Goal: Task Accomplishment & Management: Use online tool/utility

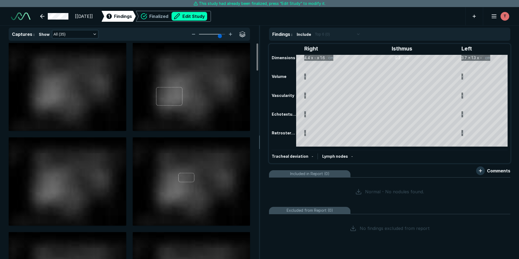
scroll to position [1736, 3032]
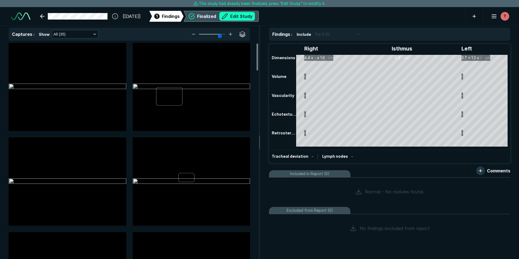
click at [246, 16] on button "Edit Study" at bounding box center [237, 16] width 36 height 9
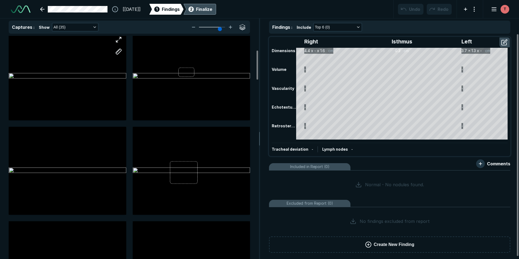
scroll to position [109, 0]
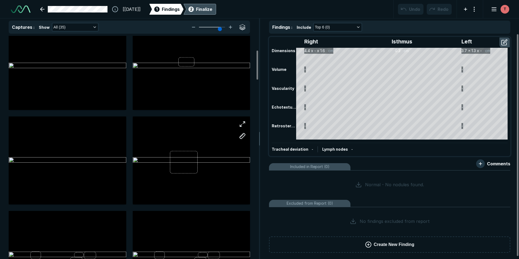
click at [158, 138] on div at bounding box center [191, 160] width 117 height 88
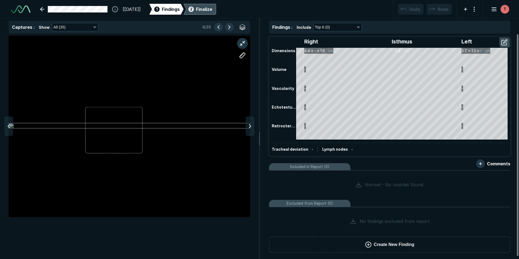
scroll to position [1642, 1774]
click at [500, 41] on button "button" at bounding box center [505, 42] width 10 height 9
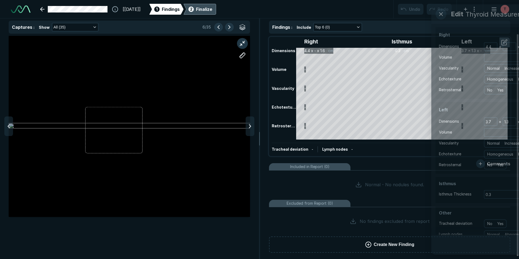
scroll to position [1636, 1479]
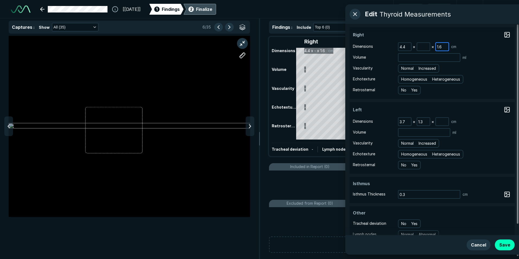
click at [444, 47] on input "1.6" at bounding box center [442, 47] width 12 height 8
type input "1.7"
click at [192, 99] on div at bounding box center [129, 126] width 241 height 181
click at [243, 27] on button "button" at bounding box center [242, 27] width 9 height 9
click at [242, 26] on button "button" at bounding box center [242, 27] width 9 height 9
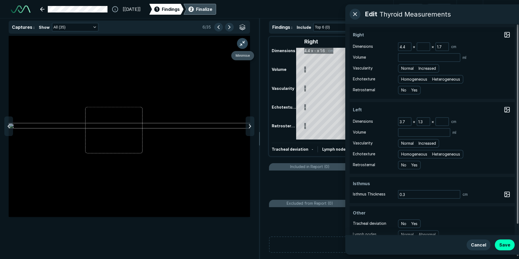
click at [242, 42] on button "button" at bounding box center [242, 43] width 11 height 11
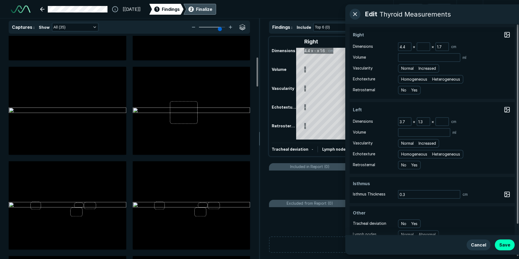
scroll to position [163, 0]
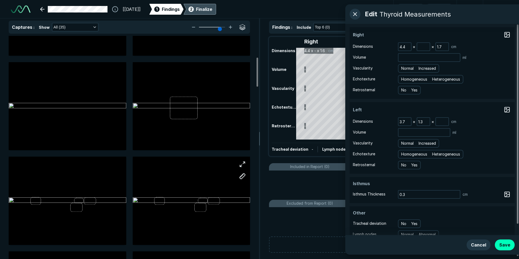
click at [175, 205] on div at bounding box center [191, 201] width 117 height 66
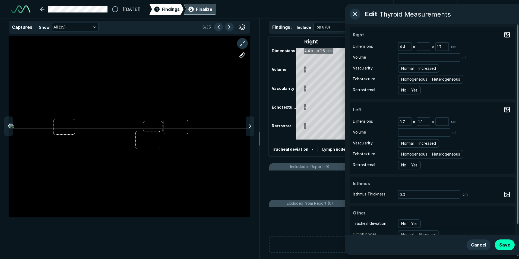
scroll to position [1642, 1774]
click at [242, 43] on button "button" at bounding box center [242, 43] width 11 height 11
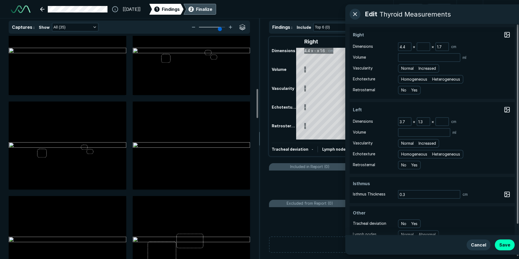
scroll to position [380, 0]
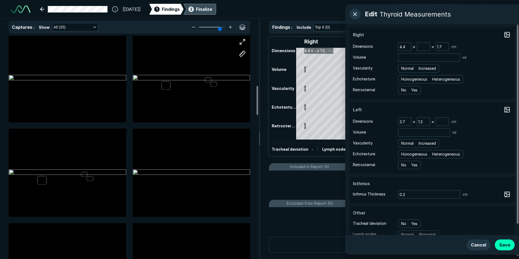
click at [187, 67] on div at bounding box center [191, 78] width 117 height 66
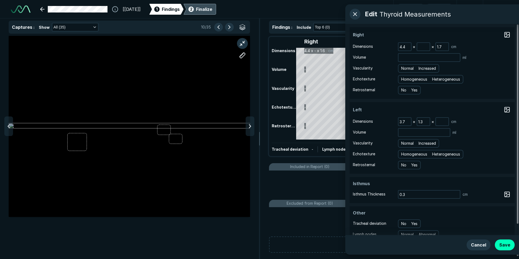
scroll to position [1642, 1774]
click at [240, 42] on button "button" at bounding box center [242, 43] width 11 height 11
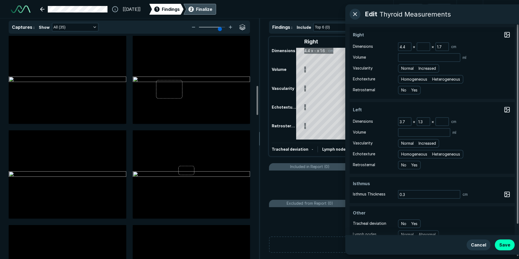
scroll to position [380, 0]
click at [59, 179] on div at bounding box center [67, 172] width 117 height 66
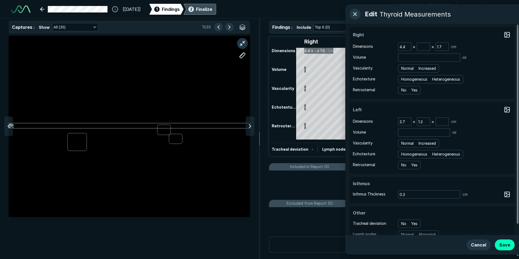
scroll to position [1642, 1774]
click at [241, 41] on button "button" at bounding box center [242, 43] width 11 height 11
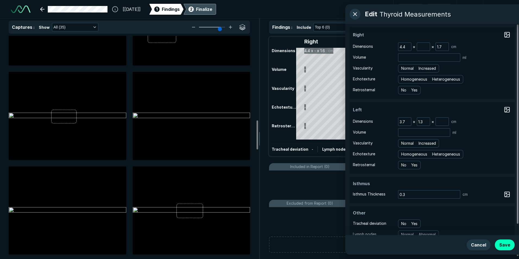
scroll to position [678, 0]
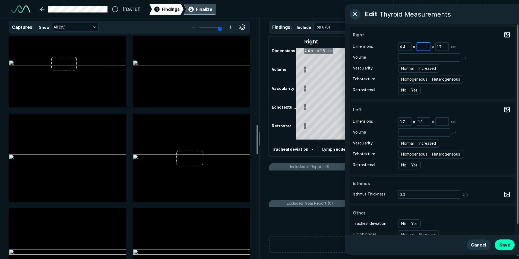
click at [425, 46] on input at bounding box center [423, 47] width 12 height 8
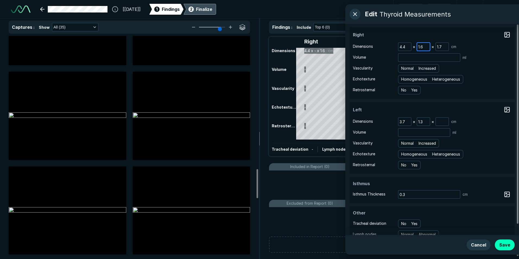
scroll to position [1031, 0]
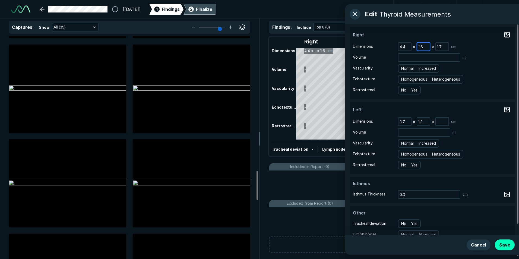
type input "1.6"
click at [441, 123] on input at bounding box center [442, 122] width 12 height 8
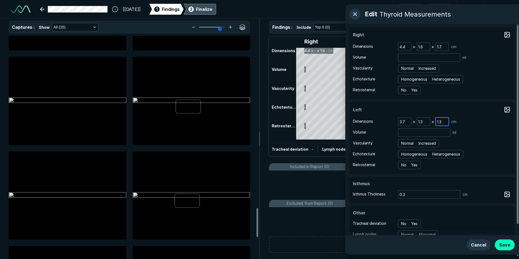
scroll to position [1329, 0]
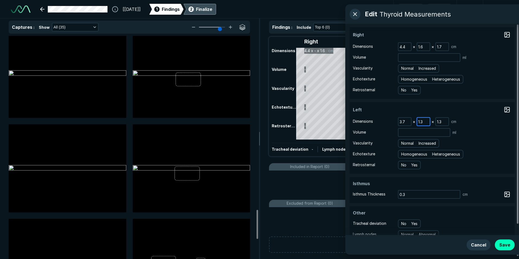
click at [424, 121] on input "1.3" at bounding box center [423, 122] width 12 height 8
click at [443, 121] on input "1.3" at bounding box center [442, 122] width 12 height 8
type input "1.2"
click at [425, 48] on input "1.6" at bounding box center [423, 47] width 12 height 8
type input "1.7"
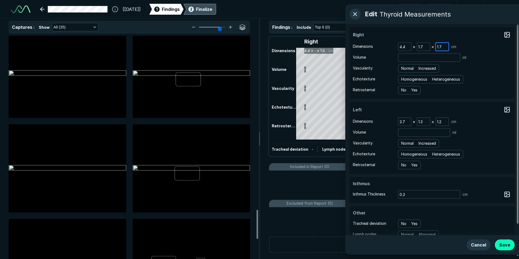
click at [445, 46] on input "1.7" at bounding box center [442, 47] width 12 height 8
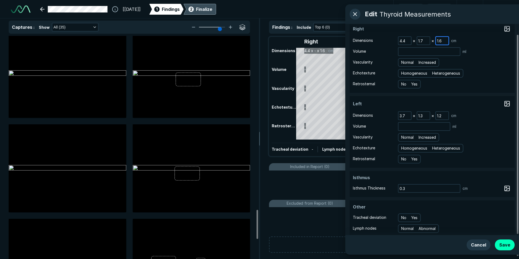
scroll to position [11, 0]
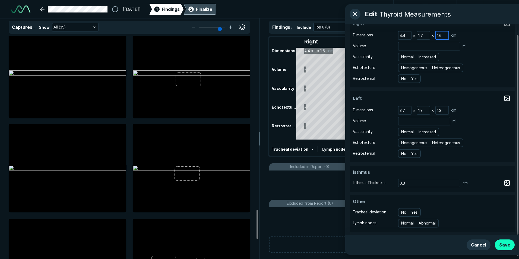
type input "1.6"
click at [507, 244] on button "Save" at bounding box center [505, 244] width 20 height 11
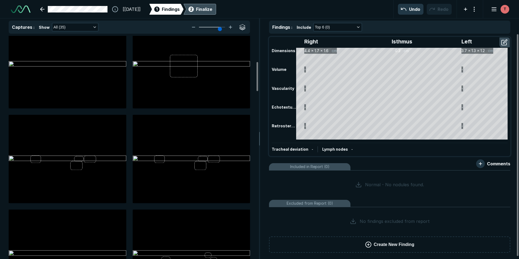
scroll to position [217, 0]
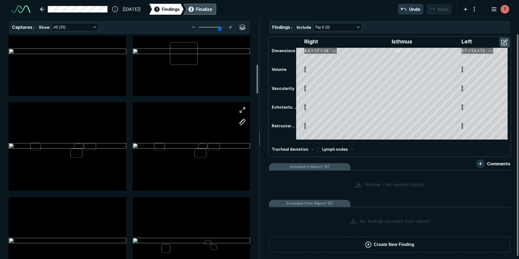
click at [194, 163] on div at bounding box center [191, 146] width 117 height 66
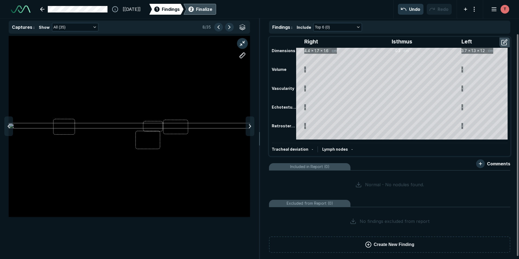
scroll to position [1642, 1774]
click at [245, 42] on button "button" at bounding box center [242, 43] width 11 height 11
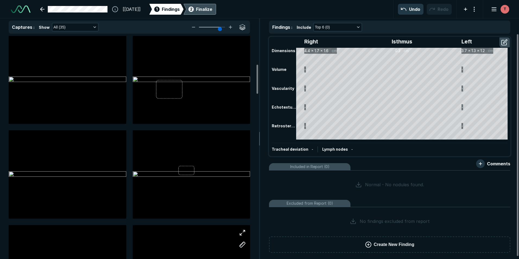
scroll to position [217, 0]
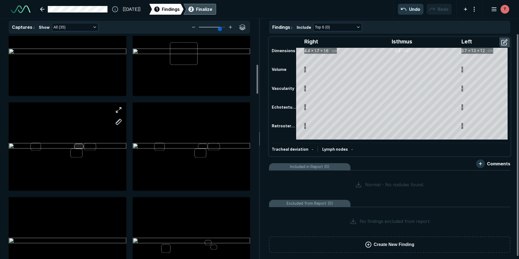
click at [80, 145] on div at bounding box center [67, 146] width 117 height 88
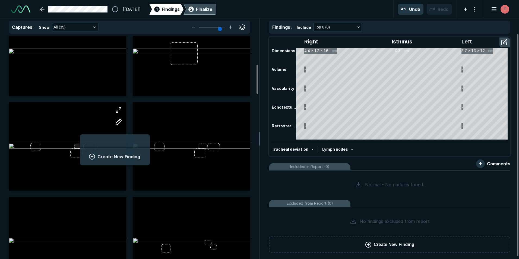
scroll to position [744, 1009]
click at [57, 132] on div at bounding box center [67, 146] width 117 height 66
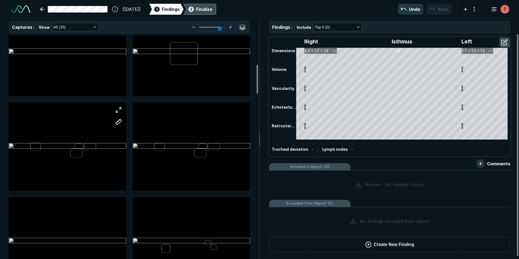
click at [60, 129] on div at bounding box center [67, 146] width 117 height 66
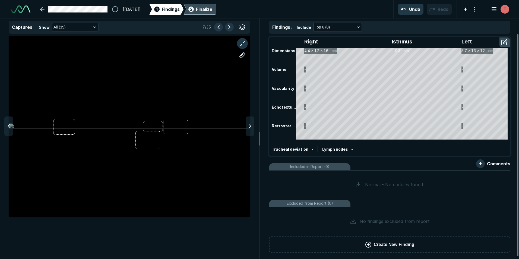
scroll to position [1642, 1774]
click at [243, 42] on button "button" at bounding box center [242, 43] width 11 height 11
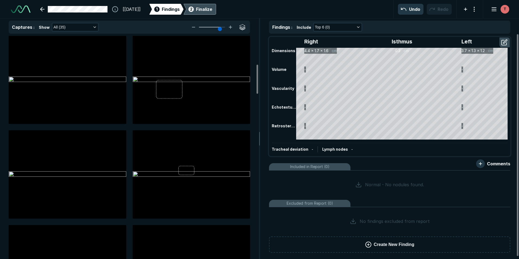
scroll to position [217, 0]
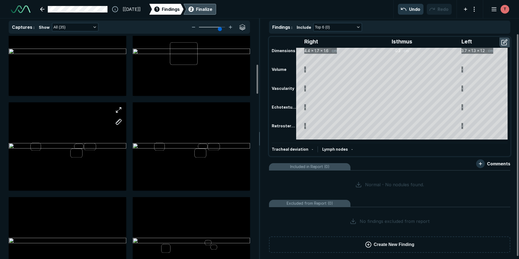
click at [105, 124] on div at bounding box center [67, 146] width 117 height 66
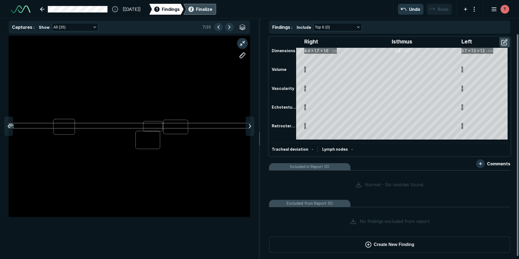
scroll to position [1642, 1774]
click at [240, 53] on button "button" at bounding box center [242, 55] width 11 height 11
click at [243, 30] on button "button" at bounding box center [242, 27] width 9 height 9
click at [241, 23] on div "Captures : Show All (35) 7 / 35" at bounding box center [129, 27] width 241 height 13
click at [245, 40] on button "button" at bounding box center [242, 43] width 11 height 11
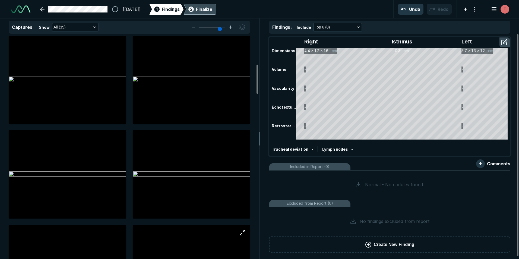
scroll to position [217, 0]
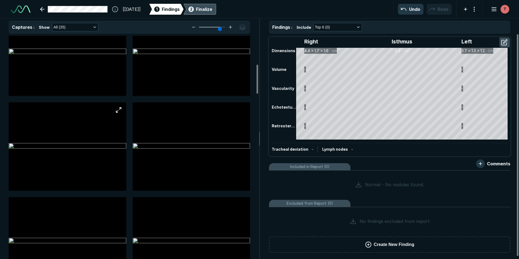
click at [92, 144] on img at bounding box center [67, 146] width 117 height 7
click at [93, 143] on img at bounding box center [67, 146] width 117 height 7
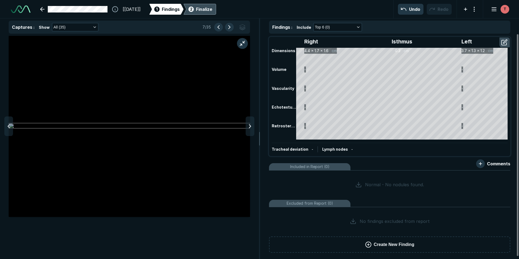
click at [93, 129] on img at bounding box center [129, 126] width 241 height 7
click at [244, 26] on button "button" at bounding box center [242, 27] width 9 height 9
click at [243, 54] on button "button" at bounding box center [242, 55] width 11 height 11
drag, startPoint x: 54, startPoint y: 126, endPoint x: 77, endPoint y: 127, distance: 23.3
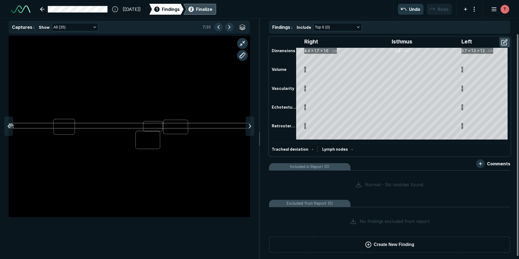
click at [77, 127] on div at bounding box center [129, 126] width 241 height 136
drag, startPoint x: 77, startPoint y: 128, endPoint x: 76, endPoint y: 124, distance: 3.7
click at [76, 124] on div "2.04 px" at bounding box center [77, 123] width 11 height 3
click at [92, 151] on div at bounding box center [92, 151] width 4 height 4
click at [90, 145] on div at bounding box center [84, 137] width 18 height 28
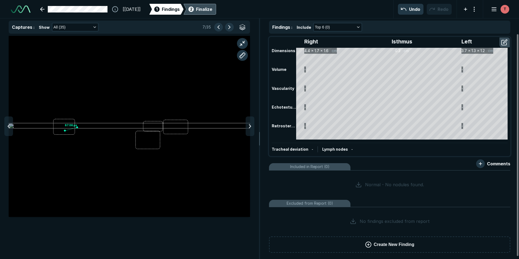
drag, startPoint x: 77, startPoint y: 127, endPoint x: 62, endPoint y: 131, distance: 16.1
click at [63, 131] on div at bounding box center [65, 130] width 4 height 4
click at [66, 130] on div at bounding box center [69, 129] width 16 height 6
drag, startPoint x: 109, startPoint y: 129, endPoint x: 162, endPoint y: 84, distance: 69.9
click at [162, 84] on div at bounding box center [129, 126] width 241 height 136
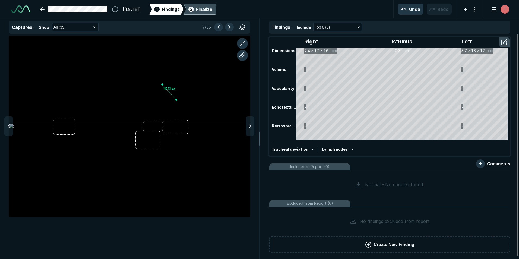
click at [176, 100] on div at bounding box center [176, 100] width 4 height 4
click at [170, 89] on div "110.13 px" at bounding box center [169, 88] width 12 height 3
click at [179, 94] on div at bounding box center [179, 94] width 4 height 4
click at [175, 92] on div at bounding box center [174, 92] width 10 height 8
click at [170, 93] on div at bounding box center [169, 92] width 16 height 17
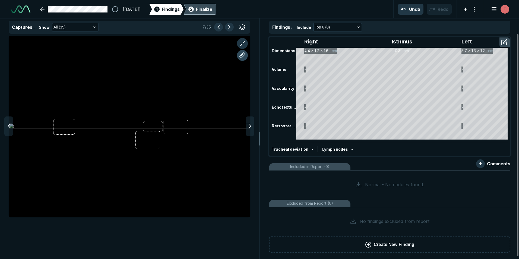
click at [241, 56] on button "button" at bounding box center [242, 55] width 11 height 11
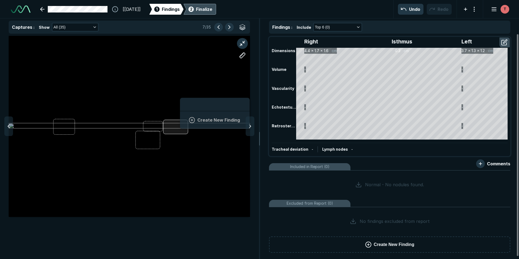
click at [180, 120] on div "Create New Finding" at bounding box center [129, 126] width 241 height 181
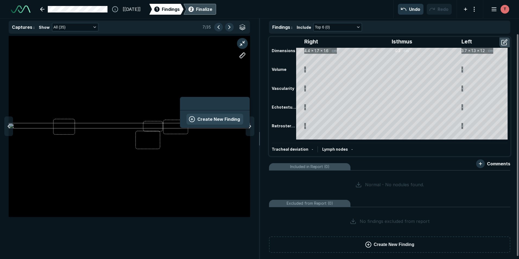
click at [195, 120] on button "Create New Finding" at bounding box center [214, 119] width 57 height 11
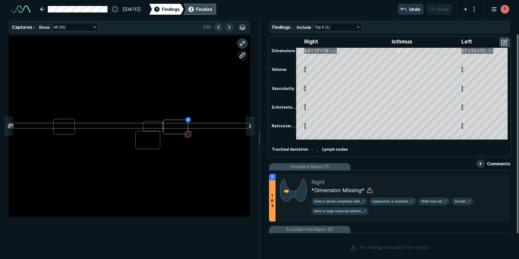
click at [242, 54] on button "button" at bounding box center [242, 55] width 11 height 11
drag, startPoint x: 165, startPoint y: 126, endPoint x: 184, endPoint y: 126, distance: 18.7
click at [184, 126] on div at bounding box center [129, 126] width 241 height 136
drag, startPoint x: 184, startPoint y: 126, endPoint x: 165, endPoint y: 128, distance: 19.3
click at [165, 128] on div at bounding box center [165, 128] width 4 height 4
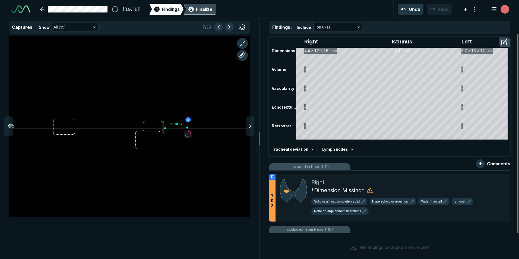
drag, startPoint x: 184, startPoint y: 126, endPoint x: 187, endPoint y: 128, distance: 3.2
click at [187, 128] on div at bounding box center [187, 127] width 4 height 4
click at [178, 128] on div at bounding box center [176, 127] width 22 height 3
click at [506, 180] on icon at bounding box center [504, 179] width 7 height 7
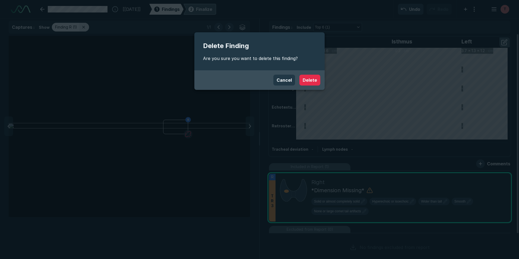
scroll to position [1642, 1774]
click at [314, 81] on button "Delete" at bounding box center [309, 80] width 21 height 11
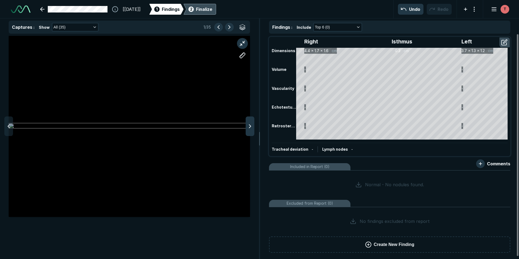
click at [251, 122] on div at bounding box center [250, 126] width 9 height 20
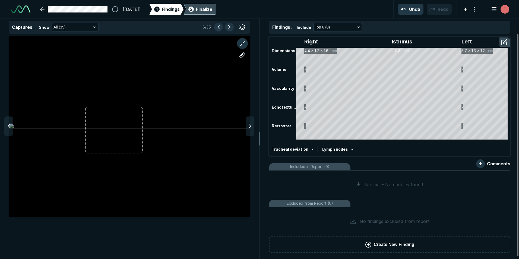
click at [251, 122] on div at bounding box center [250, 126] width 9 height 20
click at [7, 124] on icon at bounding box center [8, 126] width 7 height 7
